Goal: Find specific fact: Find specific fact

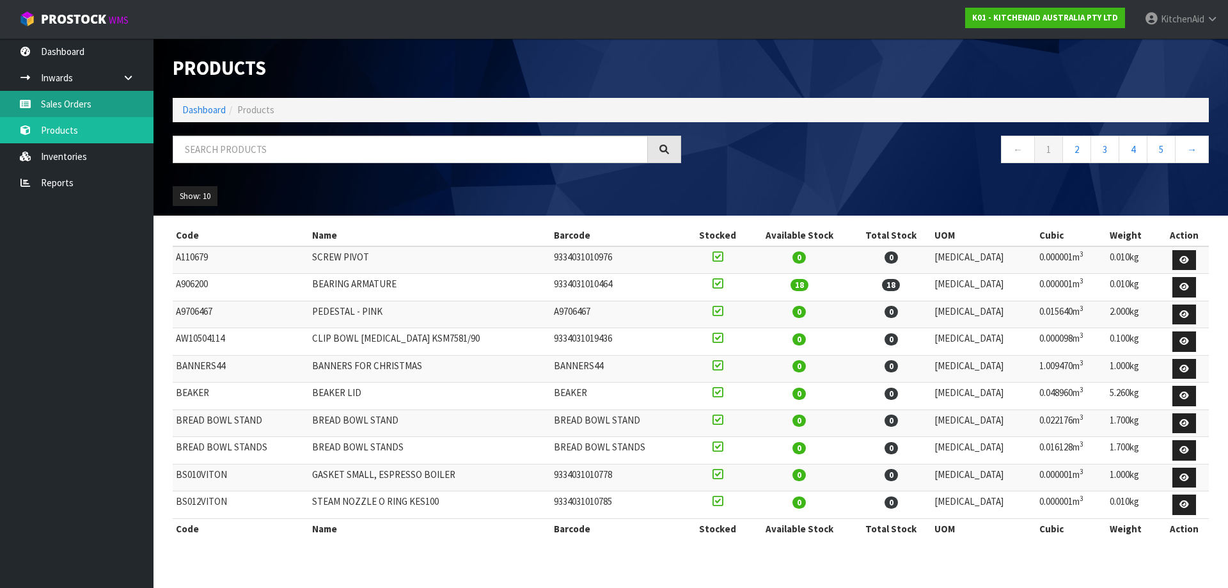
click at [44, 111] on link "Sales Orders" at bounding box center [76, 104] width 153 height 26
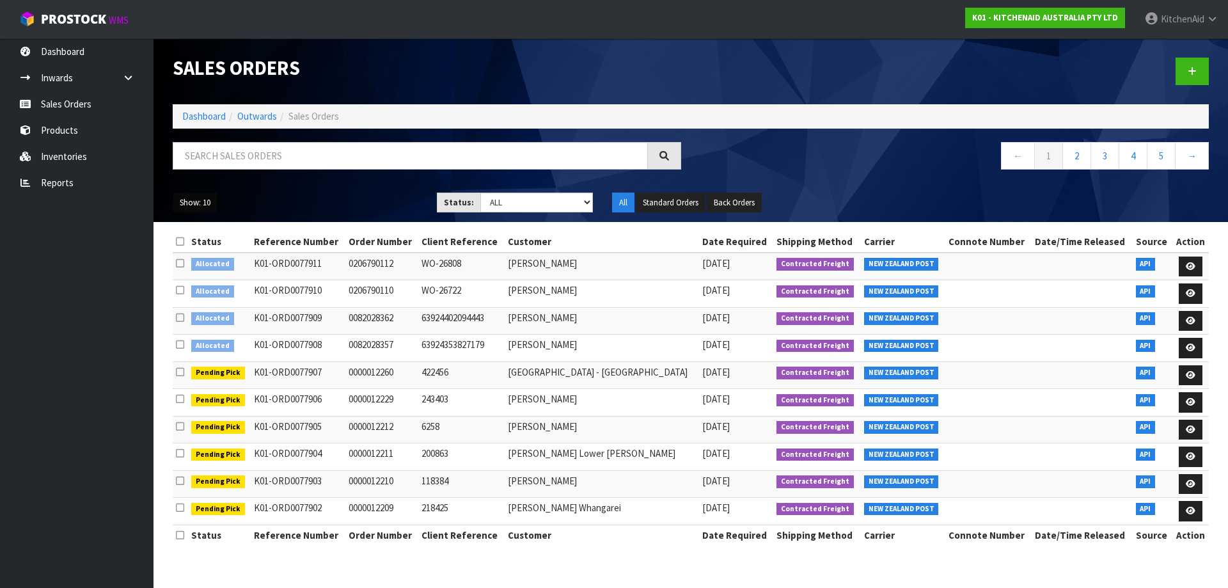
click at [196, 198] on button "Show: 10" at bounding box center [195, 203] width 45 height 20
click at [196, 268] on link "25" at bounding box center [223, 261] width 101 height 17
click at [195, 201] on button "Show: 25" at bounding box center [195, 203] width 45 height 20
click at [212, 278] on link "50" at bounding box center [223, 278] width 101 height 17
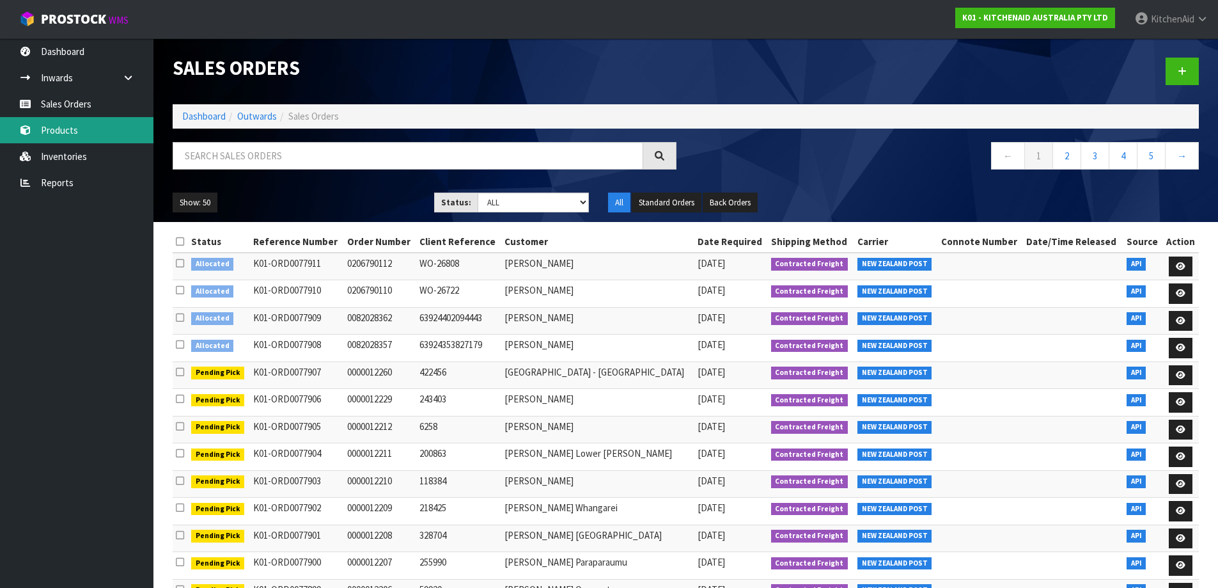
click at [63, 125] on link "Products" at bounding box center [76, 130] width 153 height 26
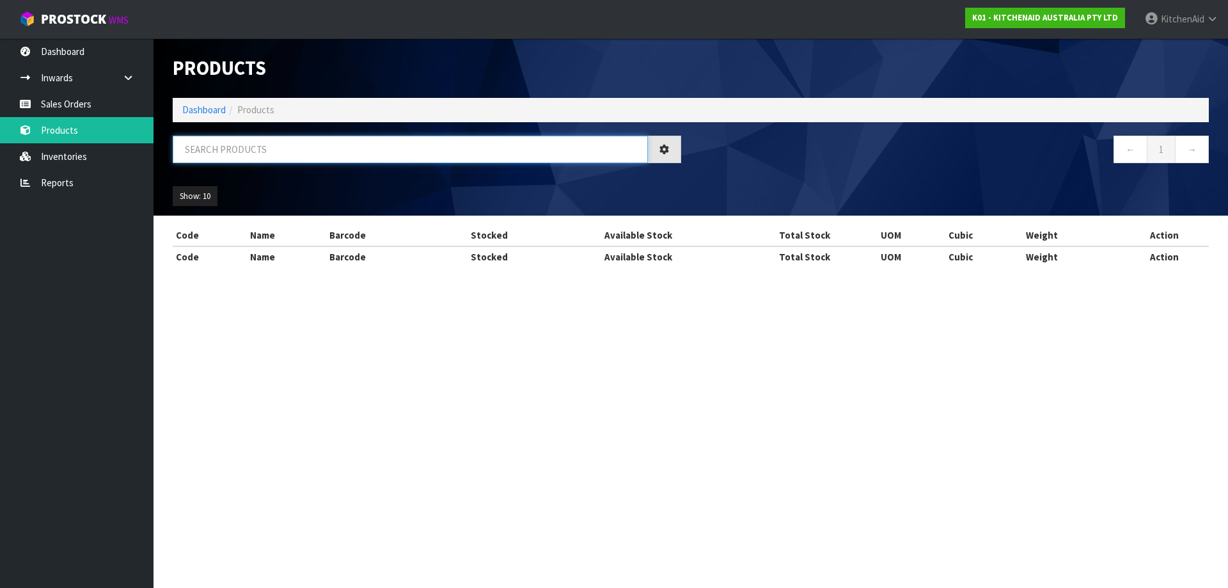
click at [245, 145] on input "text" at bounding box center [410, 150] width 475 height 28
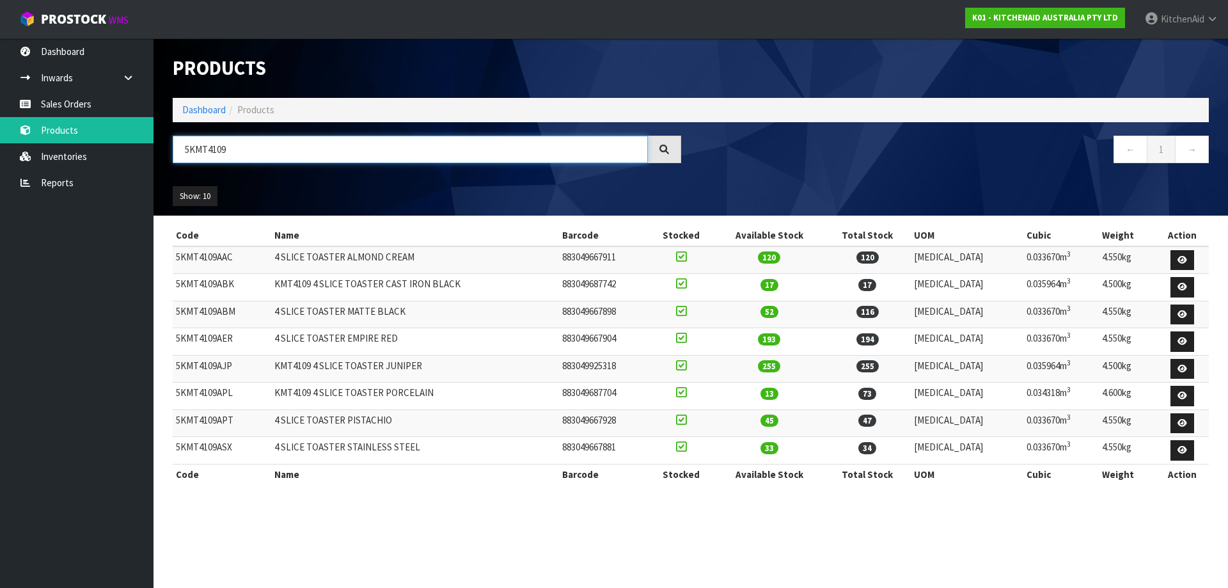
type input "5KMT4109"
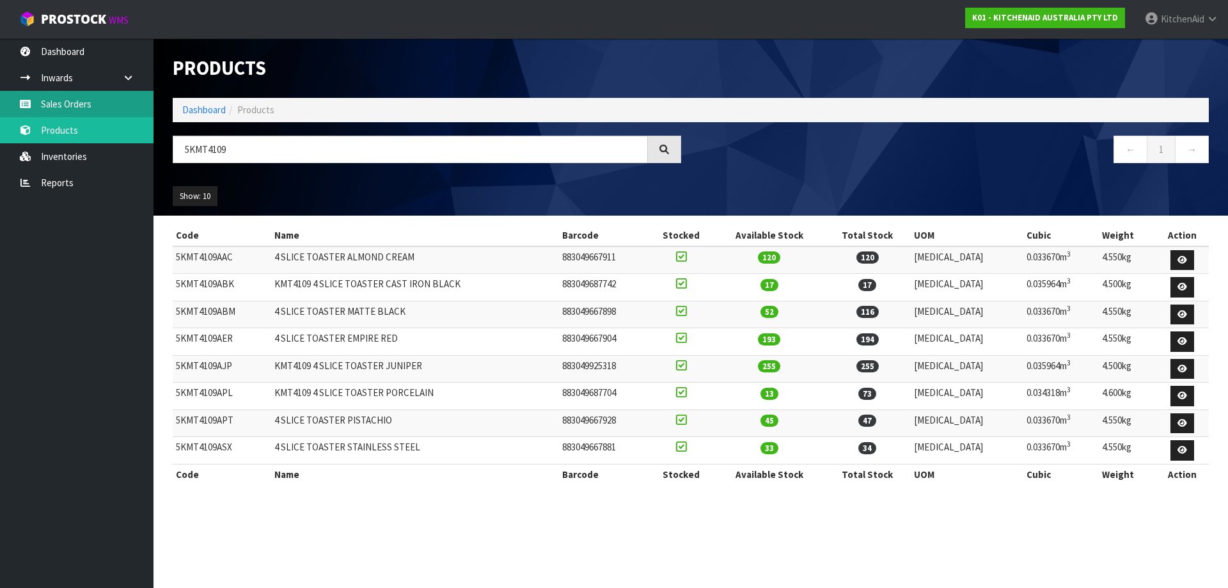
click at [83, 111] on link "Sales Orders" at bounding box center [76, 104] width 153 height 26
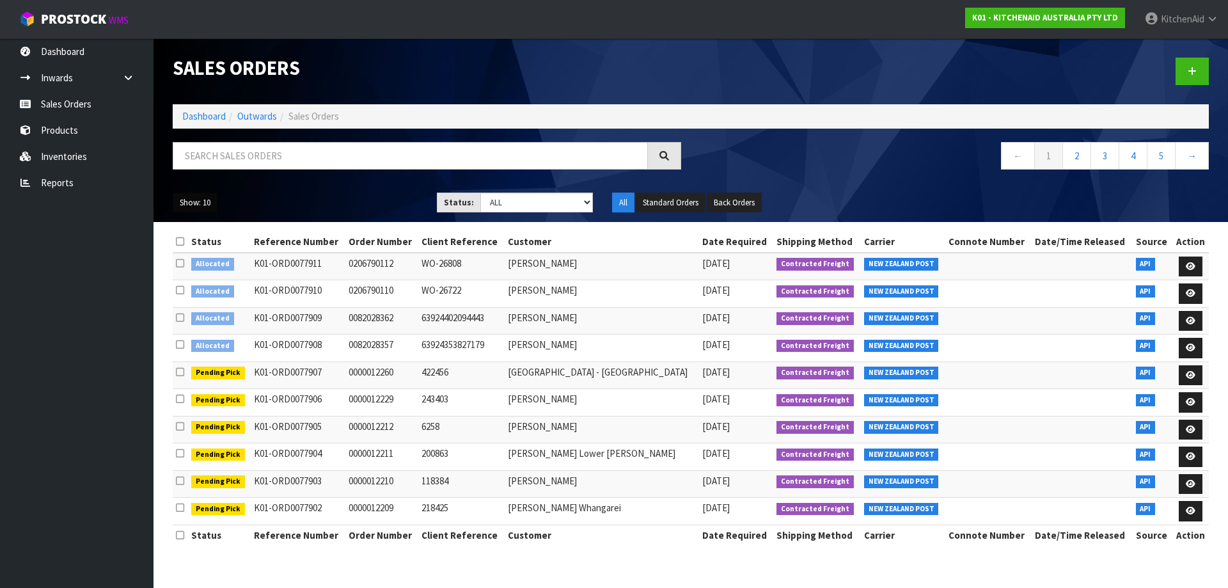
click at [198, 199] on button "Show: 10" at bounding box center [195, 203] width 45 height 20
click at [198, 281] on link "50" at bounding box center [223, 278] width 101 height 17
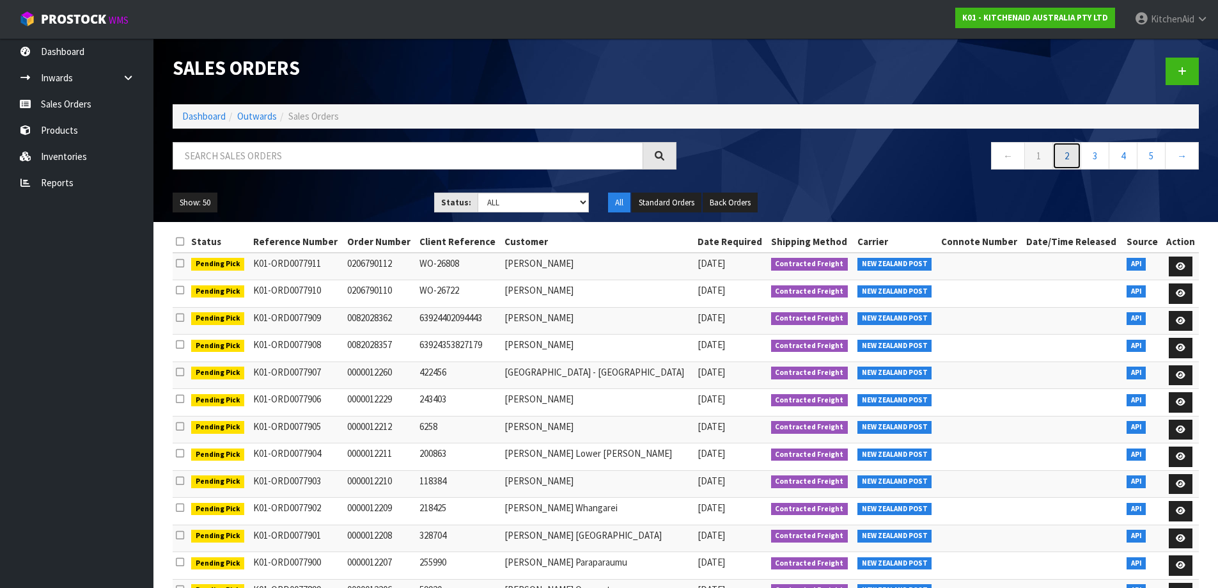
click at [1066, 162] on link "2" at bounding box center [1067, 156] width 29 height 28
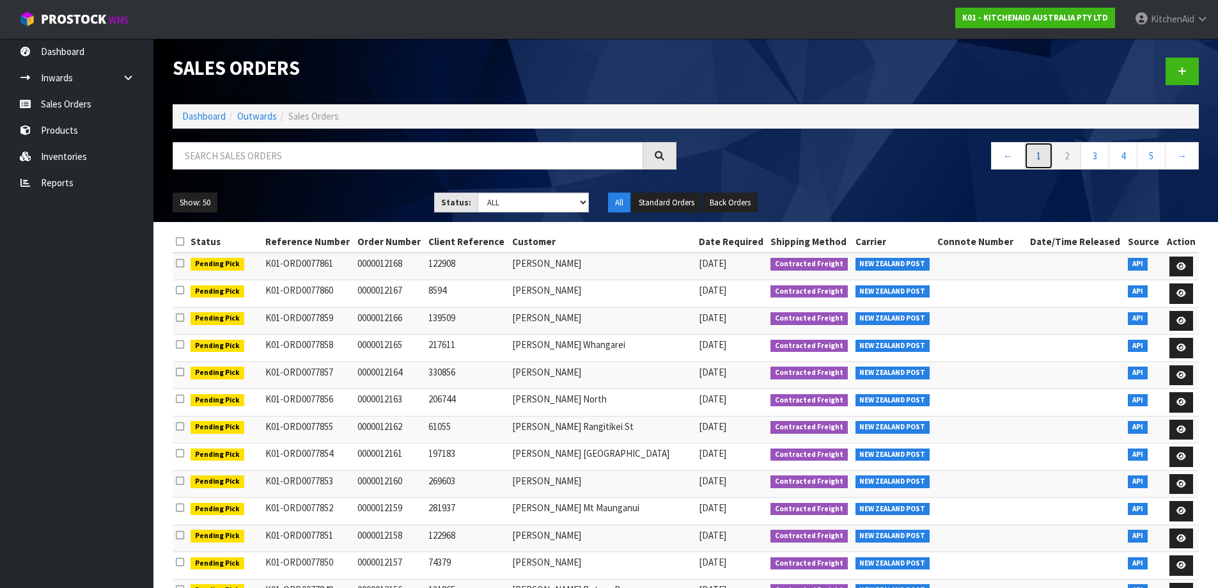
click at [1039, 158] on link "1" at bounding box center [1039, 156] width 29 height 28
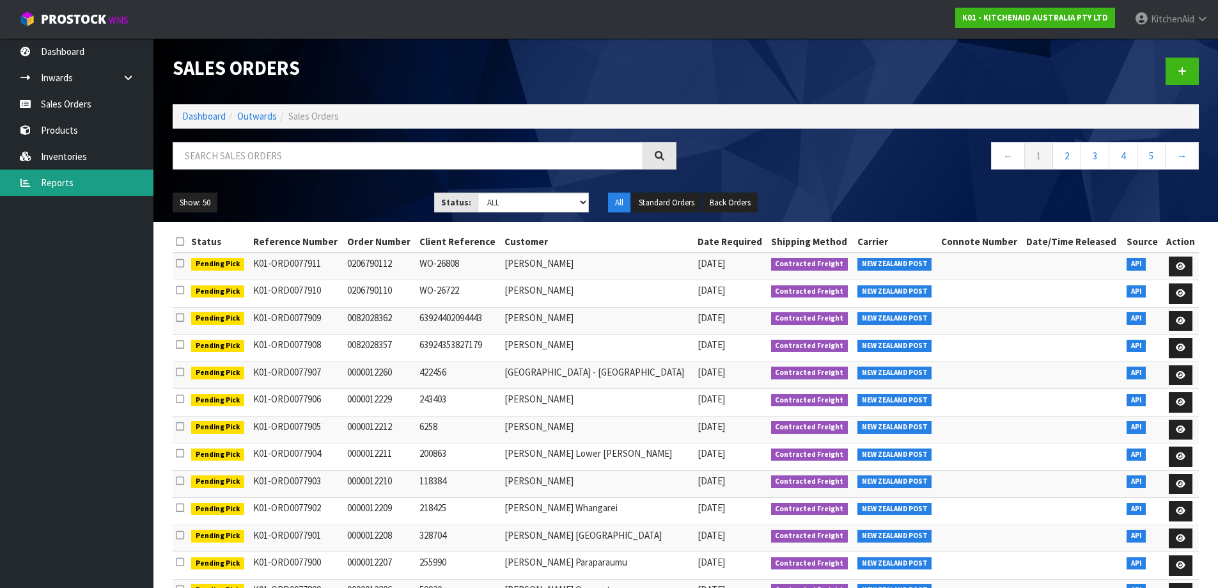
click at [68, 184] on link "Reports" at bounding box center [76, 182] width 153 height 26
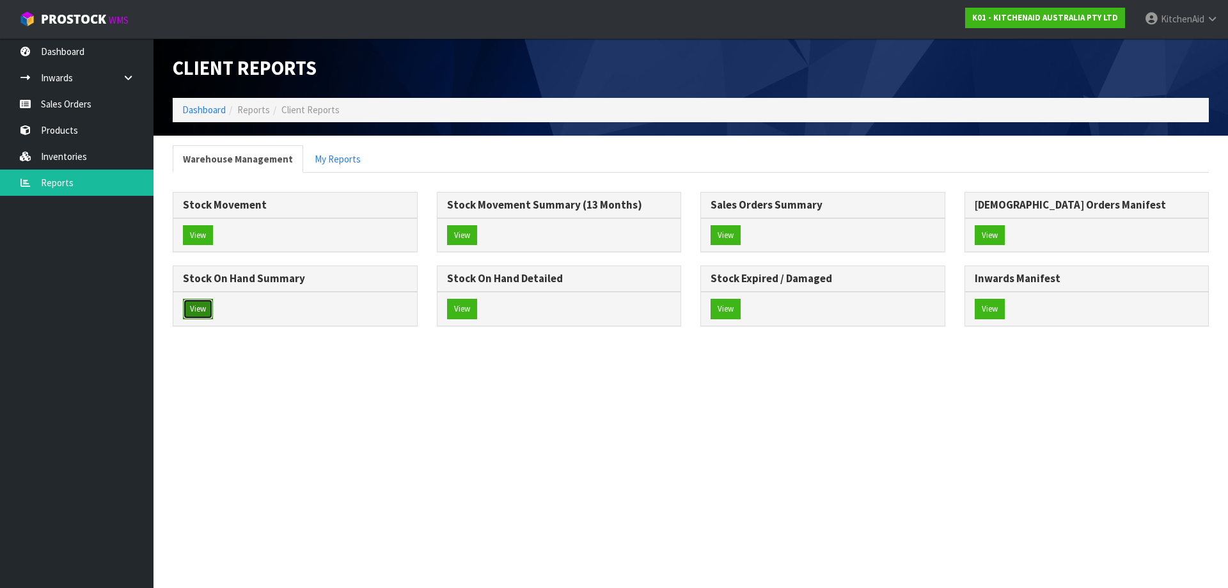
click at [194, 317] on button "View" at bounding box center [198, 309] width 30 height 20
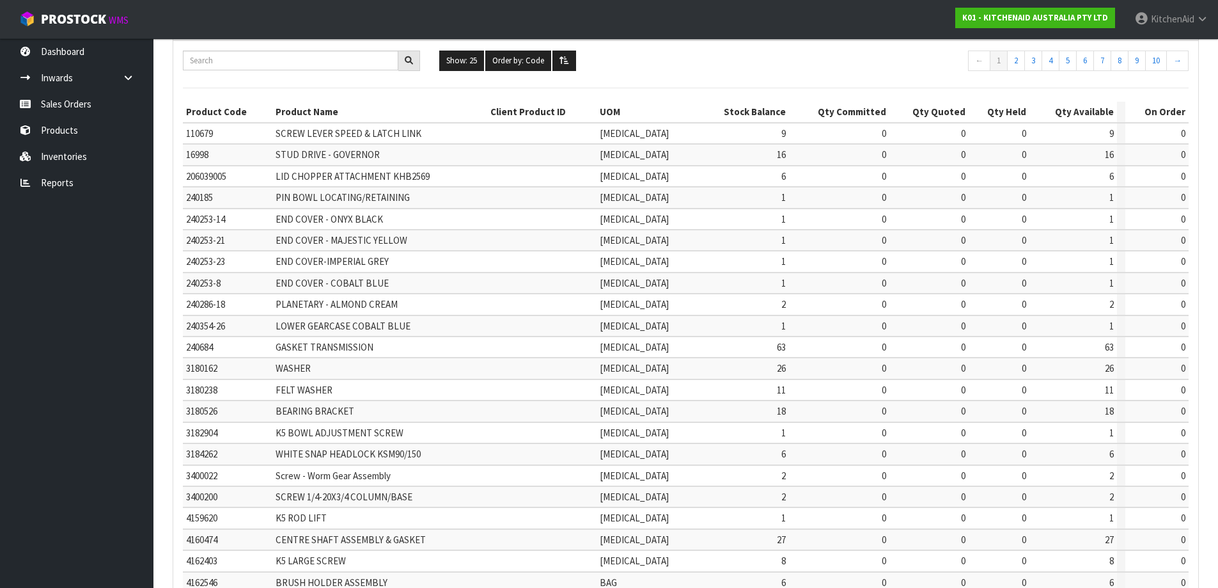
scroll to position [299, 0]
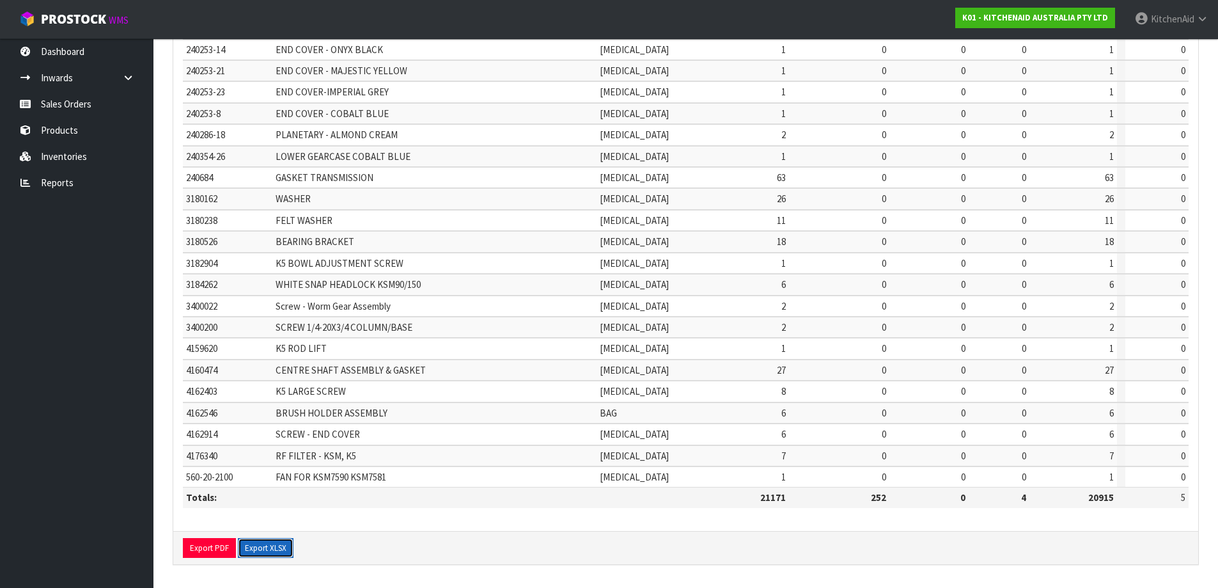
click at [274, 545] on button "Export XLSX" at bounding box center [266, 548] width 56 height 20
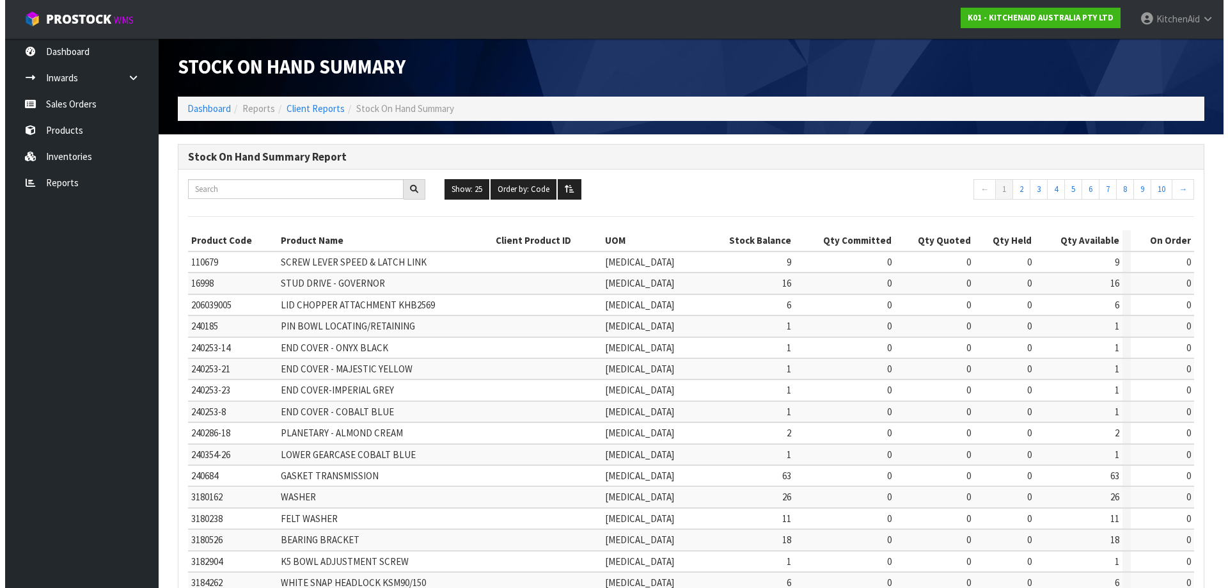
scroll to position [0, 0]
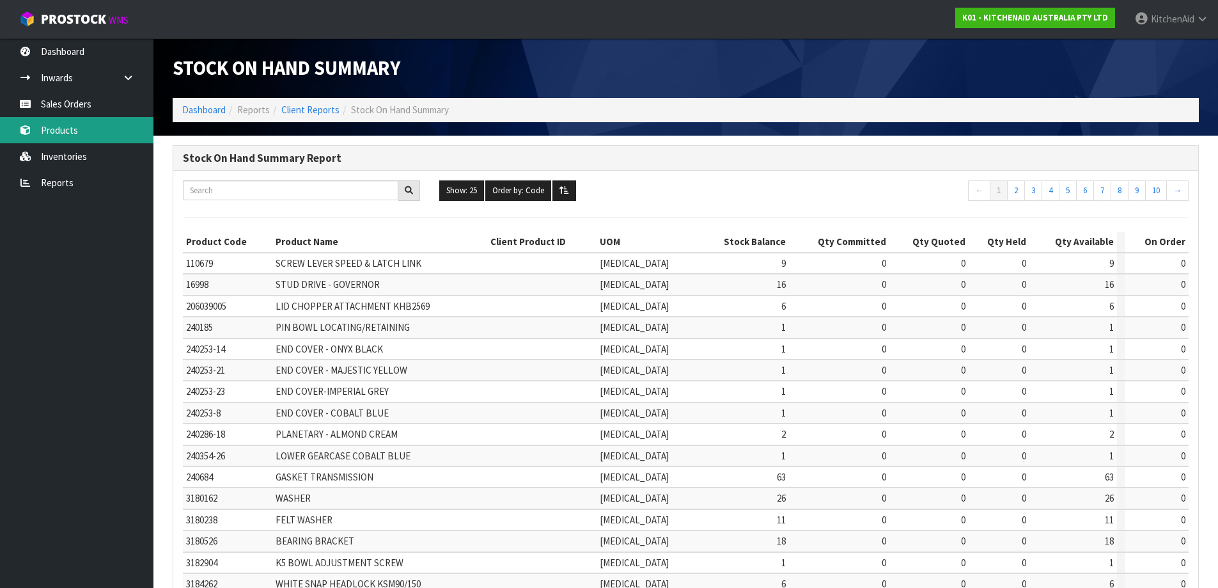
click at [70, 132] on link "Products" at bounding box center [76, 130] width 153 height 26
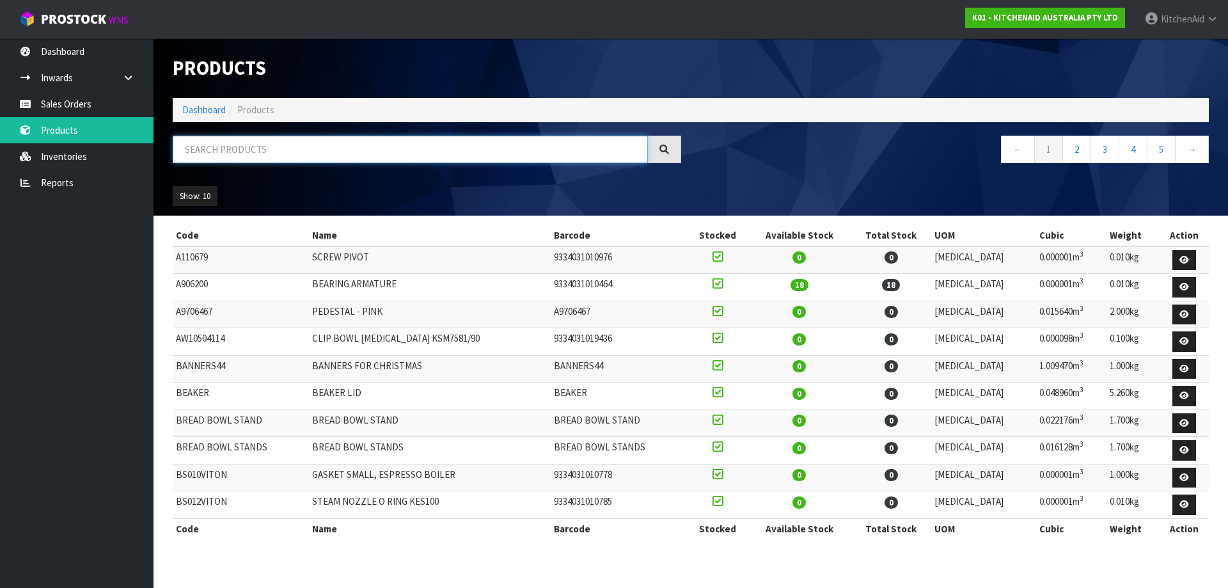
click at [219, 141] on input "text" at bounding box center [410, 150] width 475 height 28
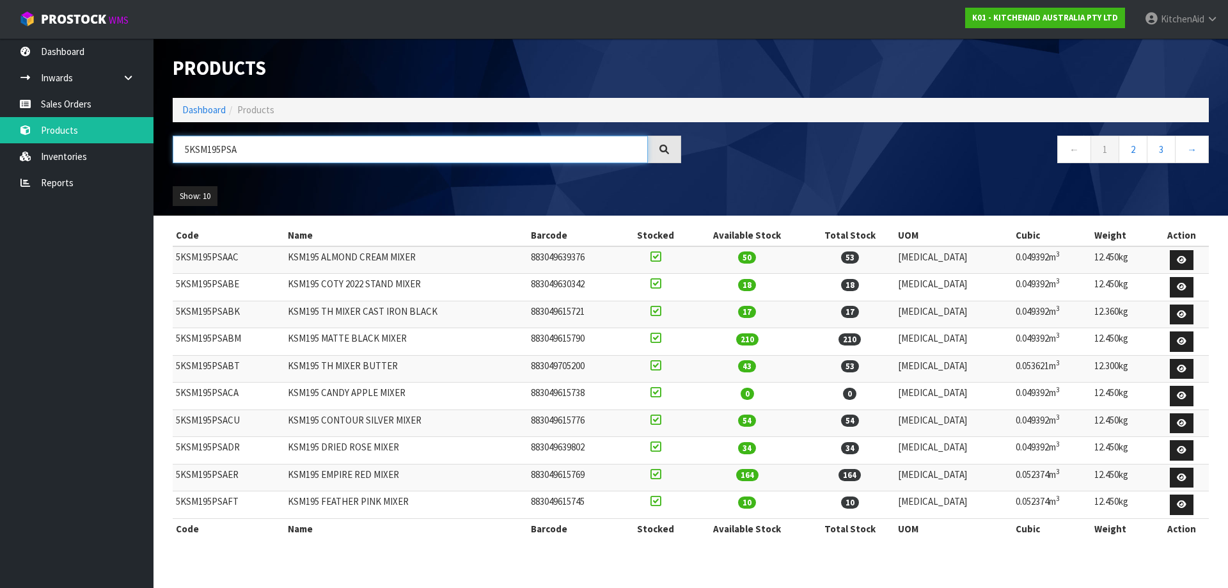
type input "5KSM195PSA"
drag, startPoint x: 242, startPoint y: 283, endPoint x: 178, endPoint y: 282, distance: 63.3
click at [178, 282] on td "5KSM195PSABE" at bounding box center [229, 288] width 112 height 28
drag, startPoint x: 617, startPoint y: 284, endPoint x: 556, endPoint y: 286, distance: 60.2
click at [556, 286] on td "883049630342" at bounding box center [575, 288] width 94 height 28
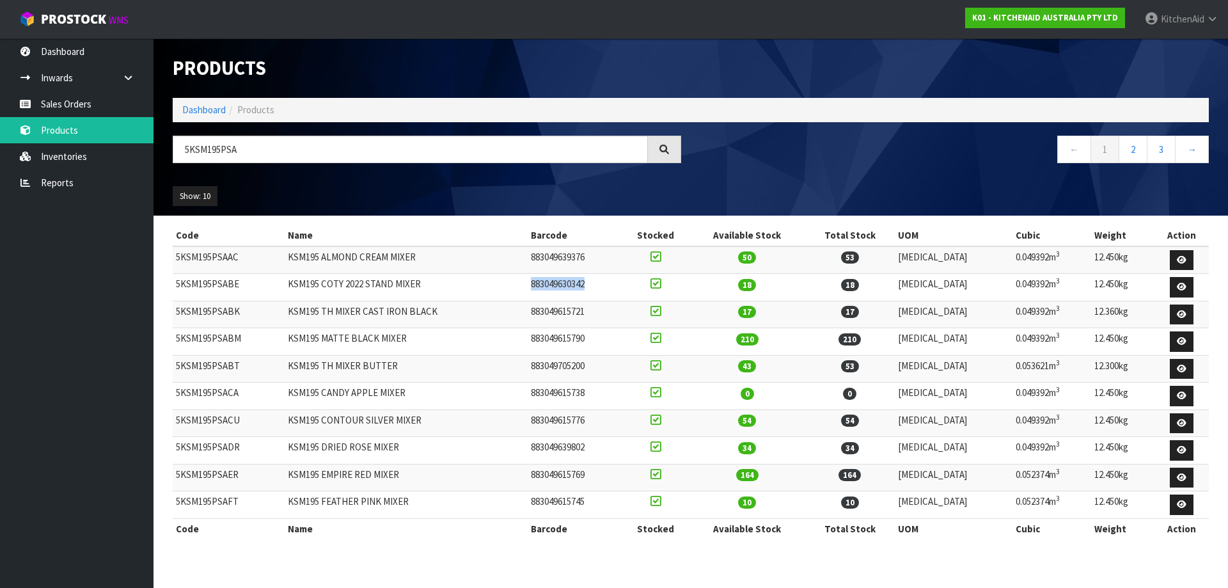
copy td "883049630342"
click at [1131, 152] on link "2" at bounding box center [1133, 150] width 29 height 28
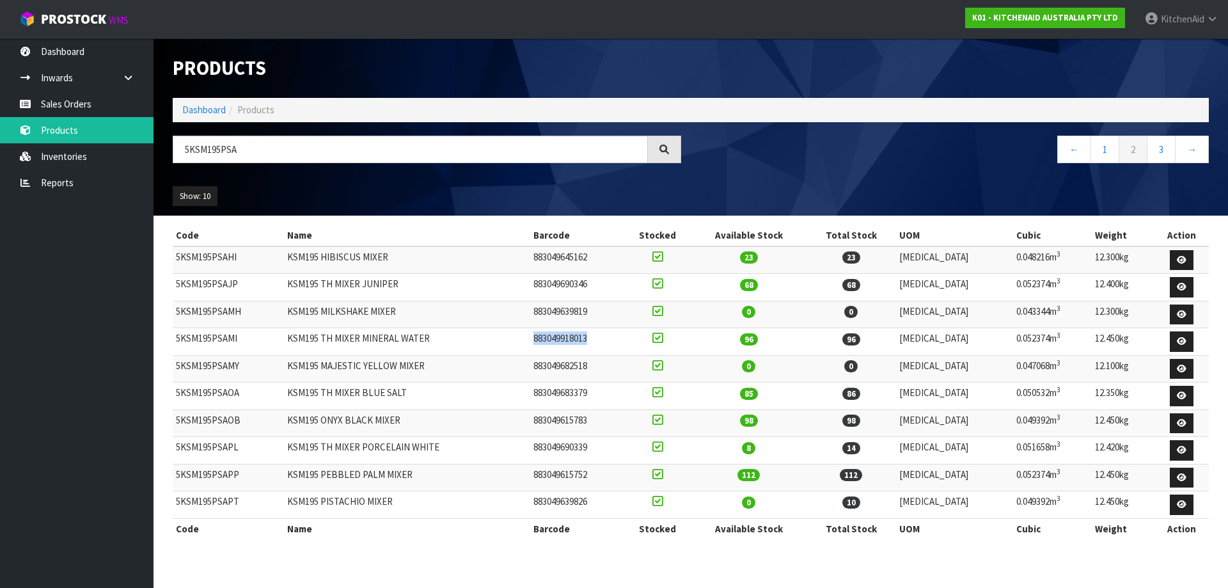
drag, startPoint x: 627, startPoint y: 337, endPoint x: 562, endPoint y: 343, distance: 65.5
click at [562, 343] on td "883049918013" at bounding box center [576, 342] width 93 height 28
copy td "883049918013"
click at [1160, 145] on link "3" at bounding box center [1161, 150] width 29 height 28
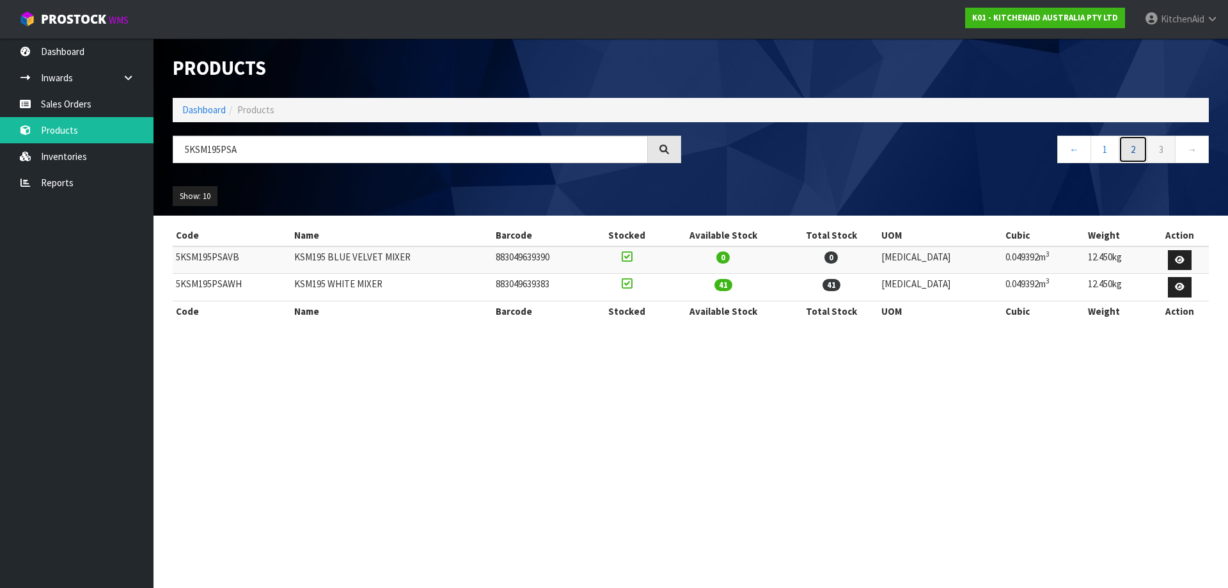
click at [1134, 153] on link "2" at bounding box center [1133, 150] width 29 height 28
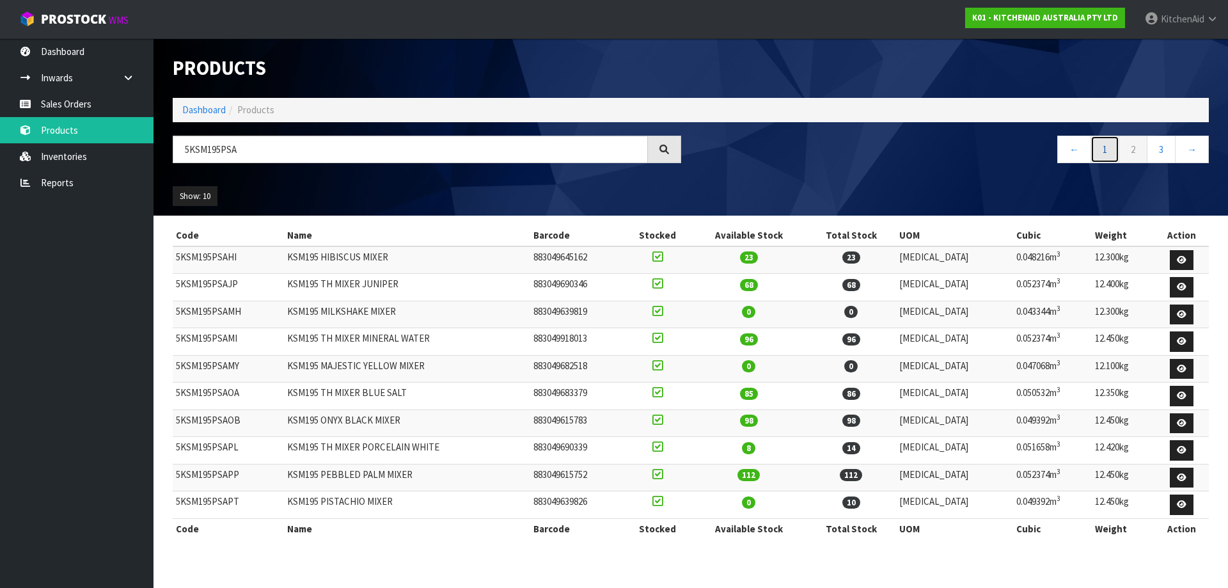
click at [1099, 152] on link "1" at bounding box center [1104, 150] width 29 height 28
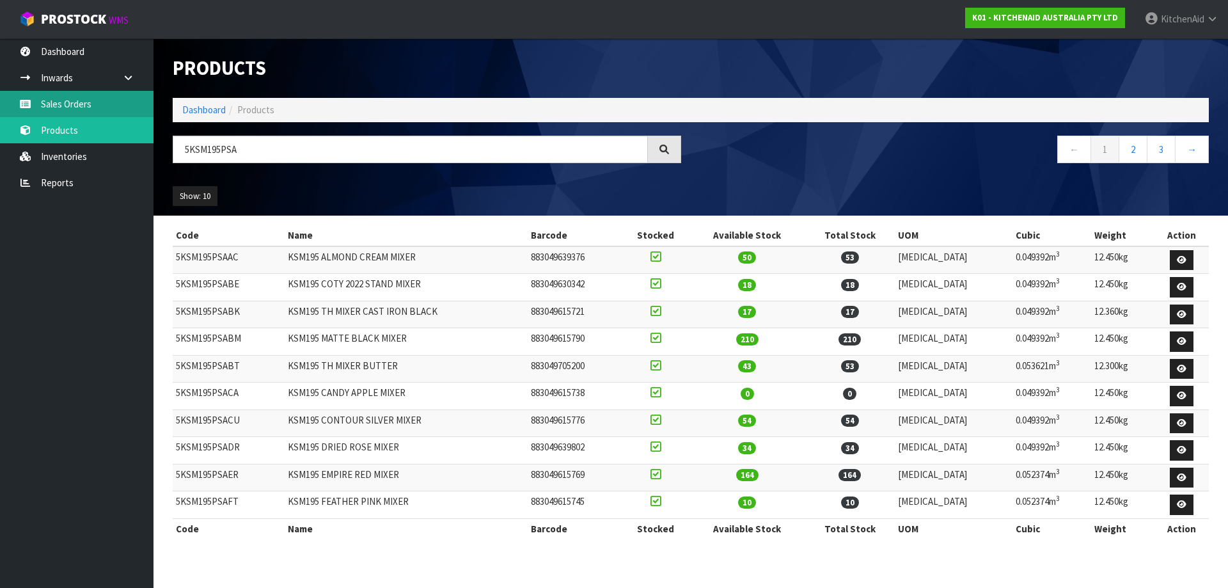
click at [85, 99] on link "Sales Orders" at bounding box center [76, 104] width 153 height 26
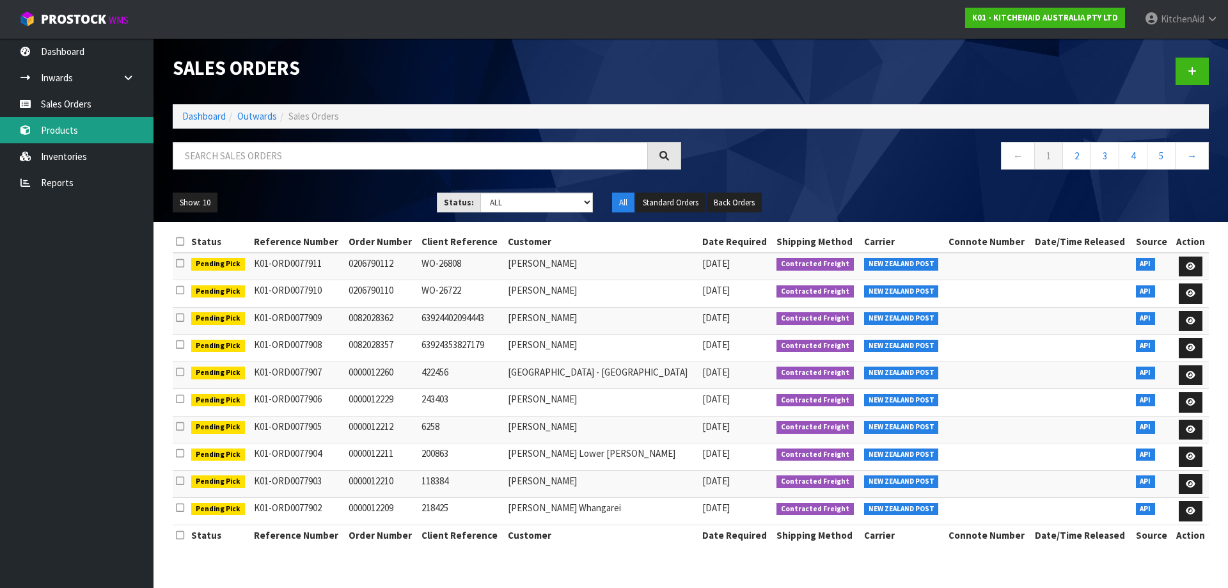
click at [70, 129] on link "Products" at bounding box center [76, 130] width 153 height 26
